Goal: Transaction & Acquisition: Purchase product/service

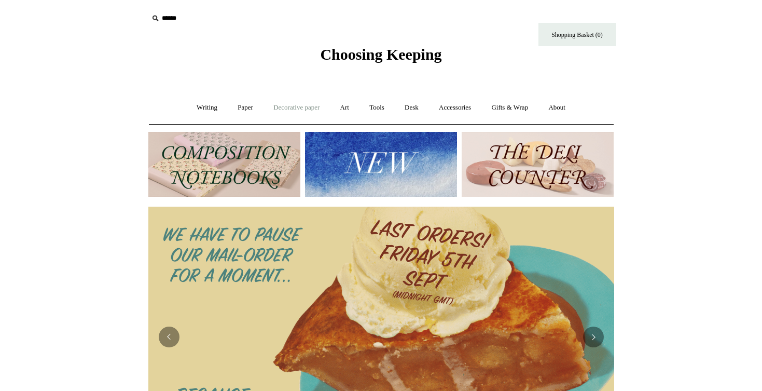
click at [291, 107] on link "Decorative paper +" at bounding box center [296, 108] width 65 height 28
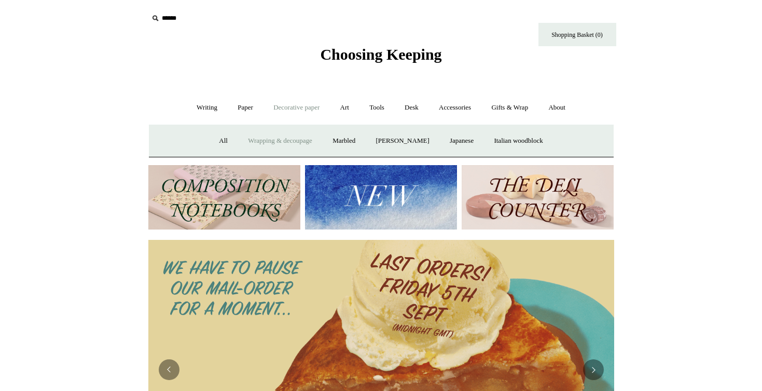
click at [279, 141] on link "Wrapping & decoupage" at bounding box center [280, 141] width 83 height 28
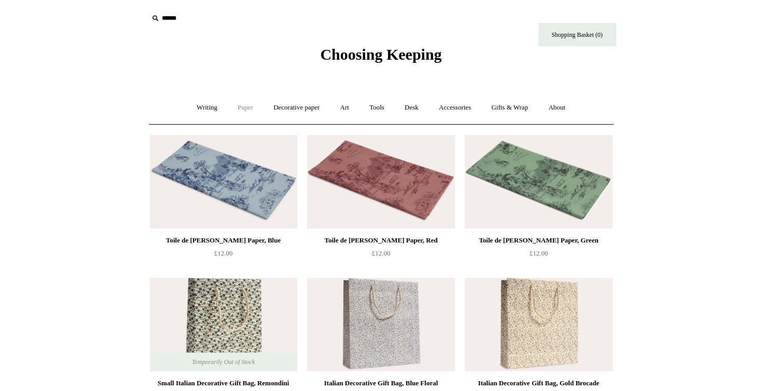
click at [246, 107] on link "Paper +" at bounding box center [245, 108] width 34 height 28
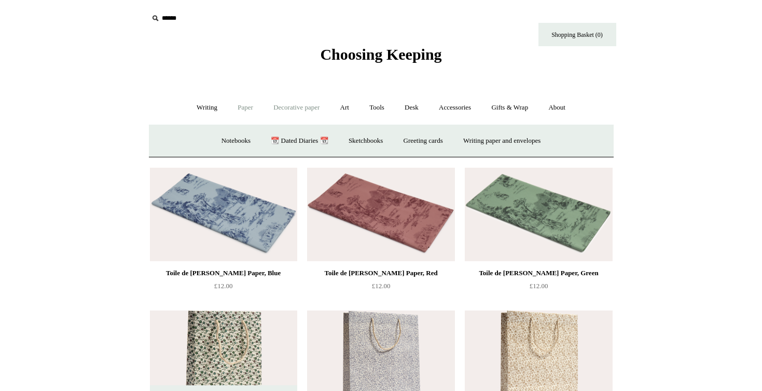
click at [309, 104] on link "Decorative paper +" at bounding box center [296, 108] width 65 height 28
click at [514, 102] on link "Gifts & Wrap +" at bounding box center [510, 108] width 56 height 28
click at [274, 141] on link "Wrapping paper & Gift Bags" at bounding box center [278, 141] width 97 height 28
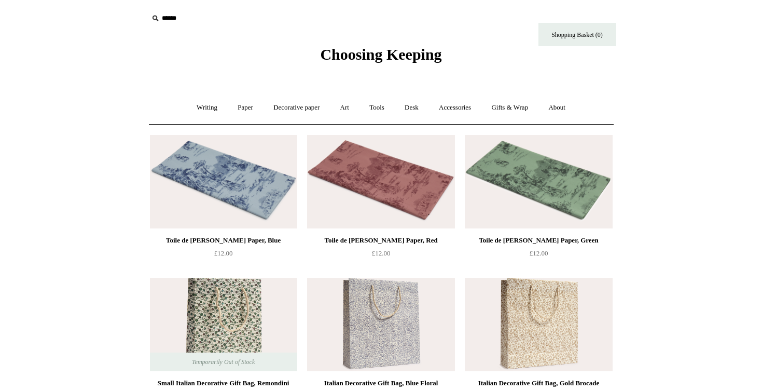
click at [174, 16] on input "text" at bounding box center [212, 18] width 128 height 19
type input "**********"
click at [266, 18] on input "*" at bounding box center [267, 18] width 10 height 18
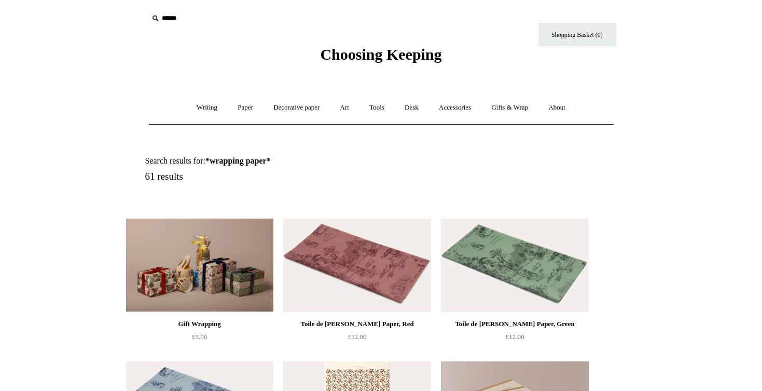
click at [415, 42] on div "Choosing Keeping" at bounding box center [381, 32] width 519 height 64
click at [408, 53] on span "Choosing Keeping" at bounding box center [380, 54] width 121 height 17
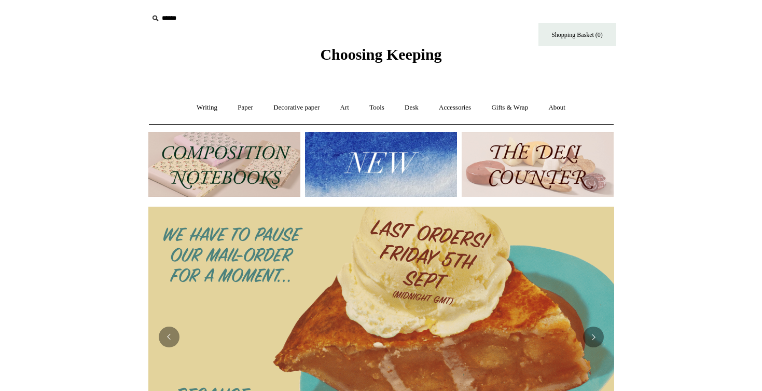
click at [362, 157] on img at bounding box center [381, 164] width 152 height 65
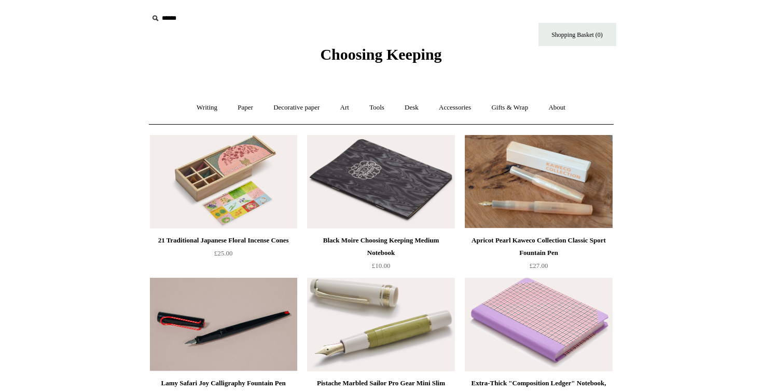
click at [375, 51] on span "Choosing Keeping" at bounding box center [380, 54] width 121 height 17
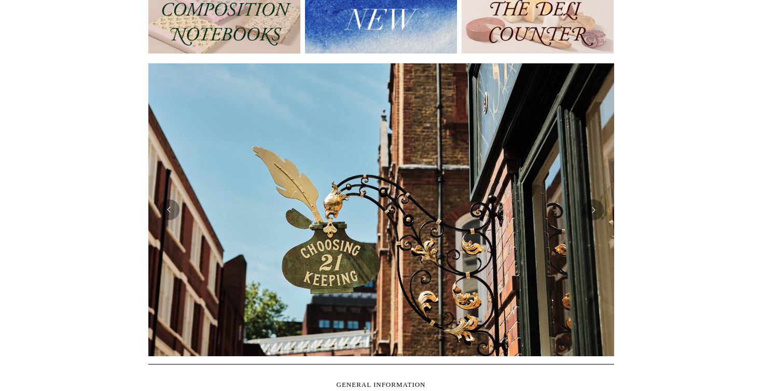
scroll to position [141, 0]
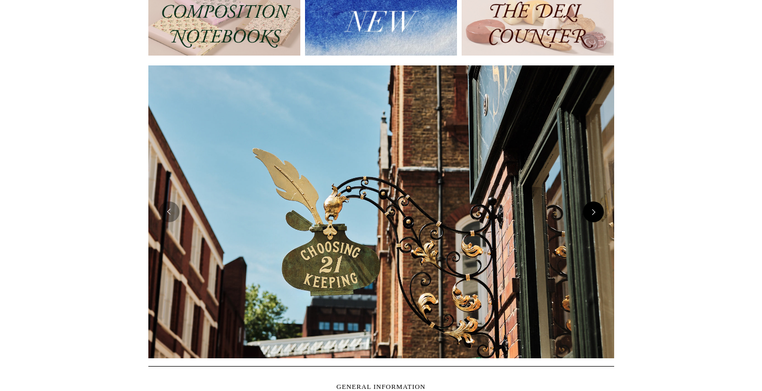
click at [602, 212] on button "Next" at bounding box center [593, 211] width 21 height 21
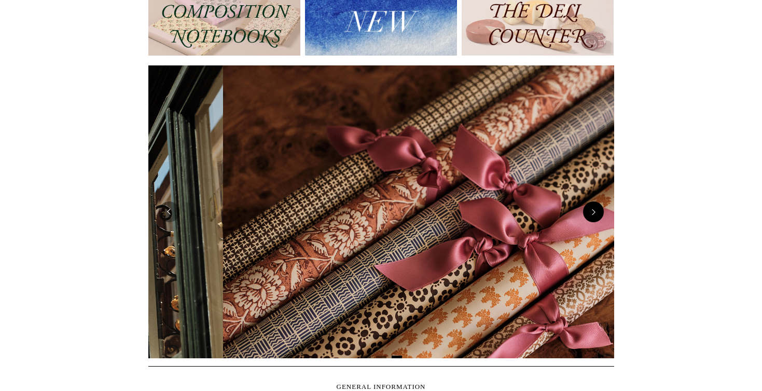
scroll to position [0, 932]
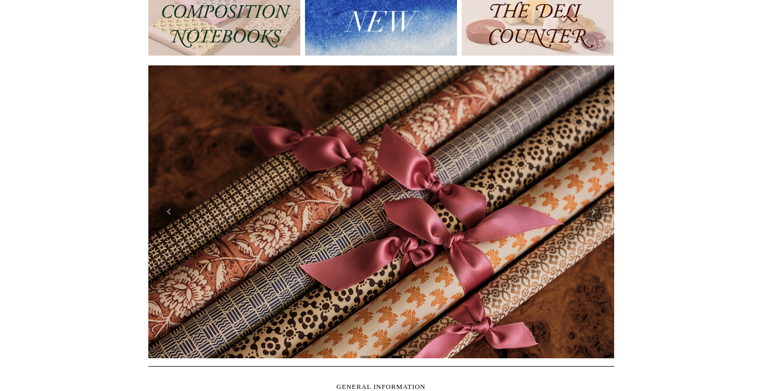
click at [397, 222] on img at bounding box center [381, 211] width 466 height 293
